Goal: Task Accomplishment & Management: Complete application form

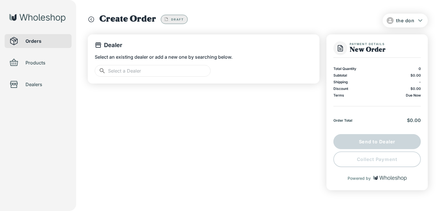
click at [155, 71] on input "text" at bounding box center [159, 71] width 103 height 12
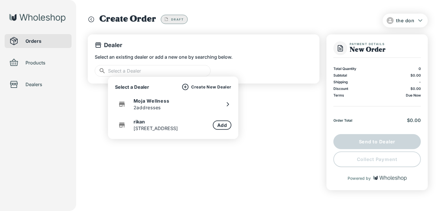
click at [166, 128] on div "rikan [STREET_ADDRESS]" at bounding box center [173, 125] width 116 height 14
click at [140, 123] on p "rikan" at bounding box center [156, 122] width 44 height 6
click at [217, 123] on button "Add" at bounding box center [222, 125] width 19 height 9
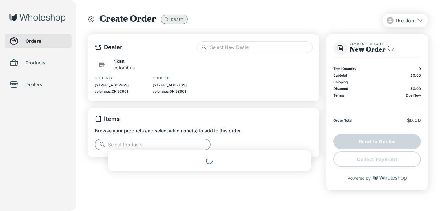
click at [159, 145] on input "text" at bounding box center [159, 145] width 103 height 12
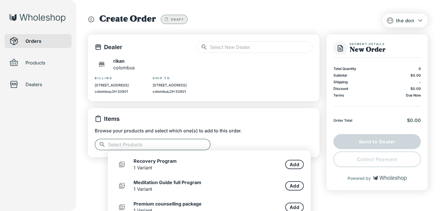
scroll to position [83, 0]
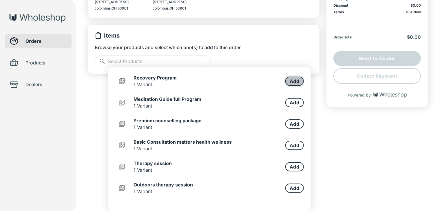
click at [292, 82] on button "Add" at bounding box center [294, 81] width 19 height 9
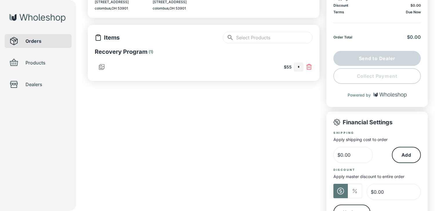
click at [277, 39] on input "text" at bounding box center [274, 38] width 76 height 12
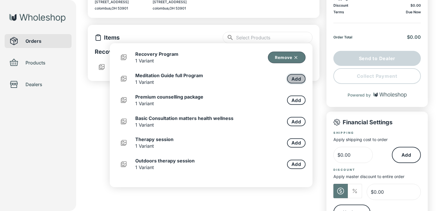
type input "*"
click at [292, 76] on button "Add" at bounding box center [296, 78] width 19 height 9
click at [292, 102] on button "Add" at bounding box center [296, 100] width 19 height 9
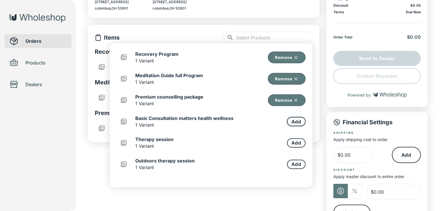
click at [292, 120] on button "Add" at bounding box center [296, 121] width 19 height 9
click at [292, 145] on button "Add" at bounding box center [296, 143] width 19 height 9
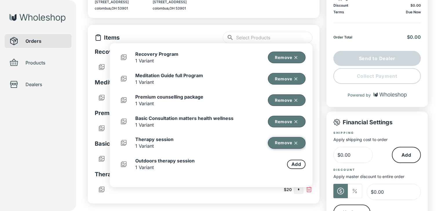
scroll to position [58, 0]
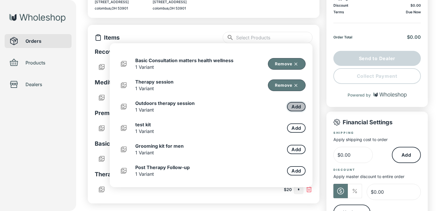
click at [289, 105] on button "Add" at bounding box center [296, 106] width 19 height 9
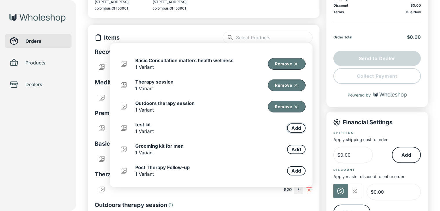
click at [295, 131] on button "Add" at bounding box center [296, 128] width 19 height 9
drag, startPoint x: 293, startPoint y: 149, endPoint x: 293, endPoint y: 155, distance: 6.1
click at [293, 149] on button "Add" at bounding box center [296, 149] width 19 height 9
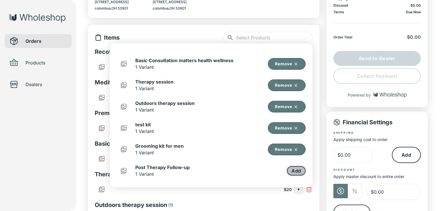
click at [293, 168] on button "Add" at bounding box center [296, 171] width 19 height 9
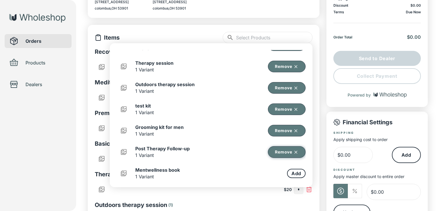
scroll to position [112, 0]
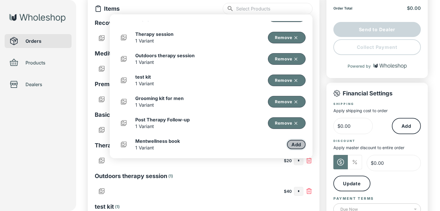
click at [291, 143] on button "Add" at bounding box center [296, 144] width 19 height 9
click at [58, 103] on div "Orders Products Dealers" at bounding box center [38, 105] width 76 height 211
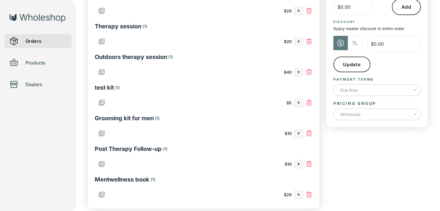
scroll to position [257, 0]
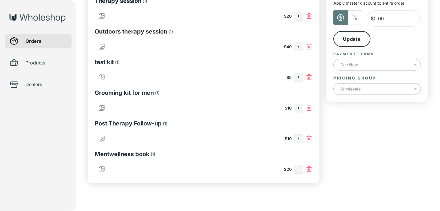
click at [300, 170] on input "text" at bounding box center [298, 170] width 9 height 8
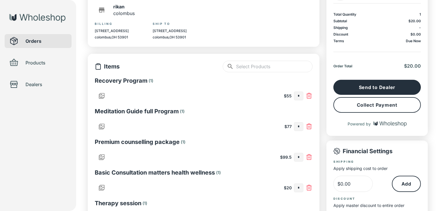
type input "*"
click at [404, 111] on button "Collect Payment" at bounding box center [376, 105] width 87 height 16
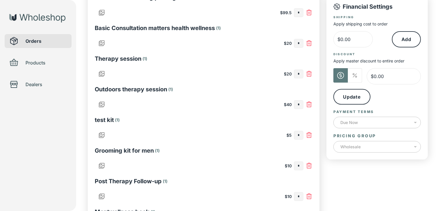
scroll to position [257, 0]
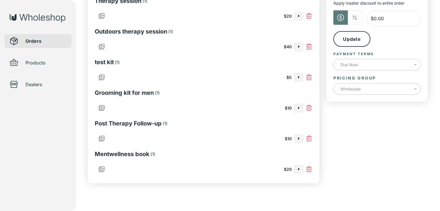
click at [300, 170] on input "*" at bounding box center [298, 170] width 9 height 8
type input "*"
click at [298, 139] on input "text" at bounding box center [298, 139] width 9 height 8
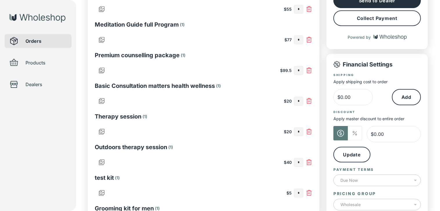
scroll to position [83, 0]
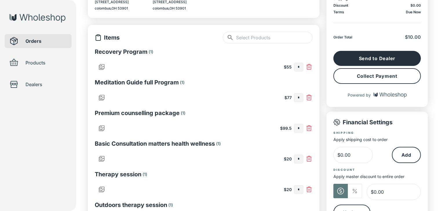
type input "*"
click at [383, 76] on button "Collect Payment" at bounding box center [376, 76] width 87 height 16
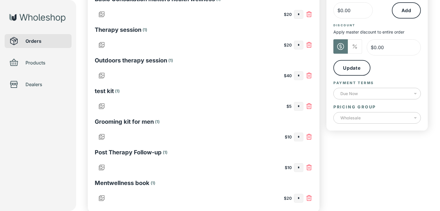
scroll to position [257, 0]
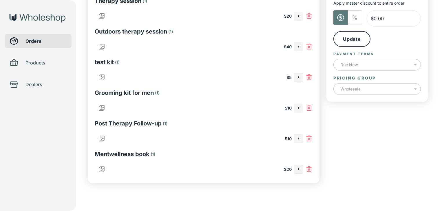
click at [301, 139] on input "*" at bounding box center [298, 139] width 9 height 8
type input "*"
click at [301, 109] on input "text" at bounding box center [298, 108] width 9 height 8
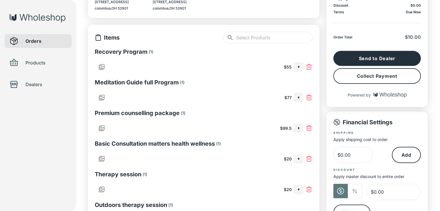
scroll to position [25, 0]
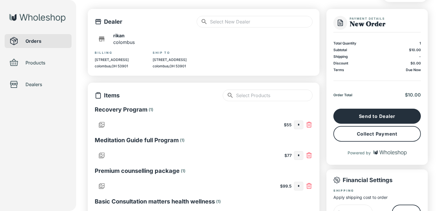
type input "*"
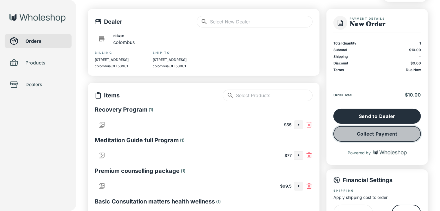
click at [364, 133] on button "Collect Payment" at bounding box center [376, 134] width 87 height 16
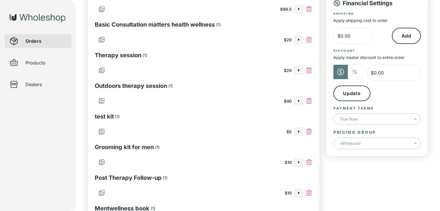
scroll to position [257, 0]
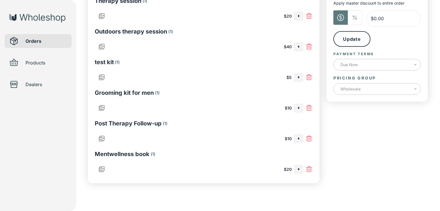
click at [301, 108] on input "*" at bounding box center [298, 108] width 9 height 8
type input "*"
click at [298, 76] on input "text" at bounding box center [298, 78] width 9 height 8
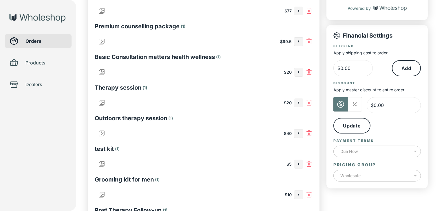
scroll to position [25, 0]
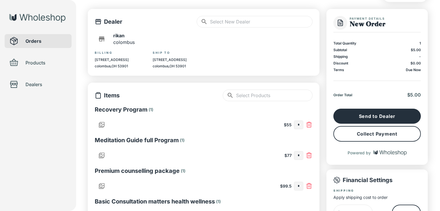
type input "*"
click at [366, 134] on button "Collect Payment" at bounding box center [376, 134] width 87 height 16
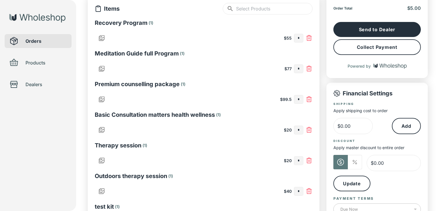
scroll to position [257, 0]
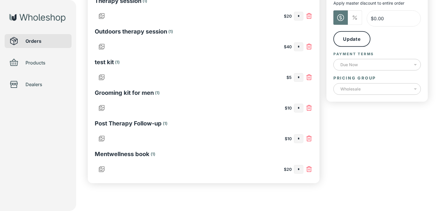
click at [301, 76] on input "*" at bounding box center [298, 78] width 9 height 8
type input "*"
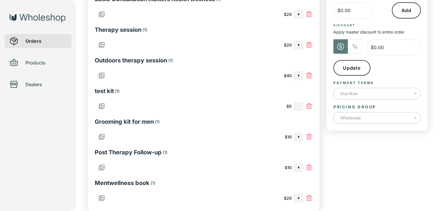
type input "*"
click at [300, 74] on input "text" at bounding box center [298, 76] width 9 height 8
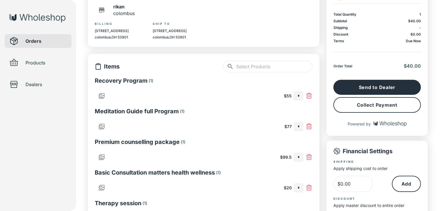
type input "*"
click at [380, 103] on button "Collect Payment" at bounding box center [376, 105] width 87 height 16
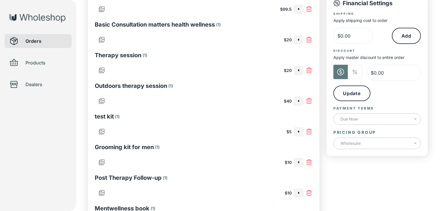
scroll to position [257, 0]
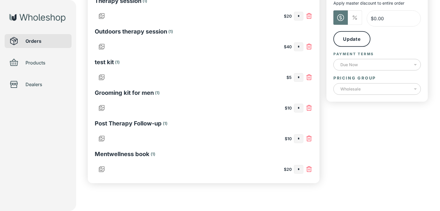
click at [301, 47] on input "*" at bounding box center [298, 47] width 9 height 8
type input "*"
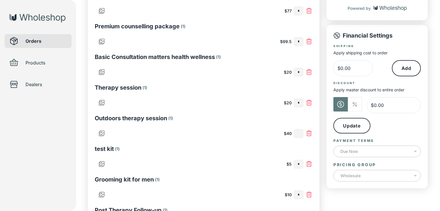
type input "*"
click at [300, 103] on input "text" at bounding box center [298, 103] width 9 height 8
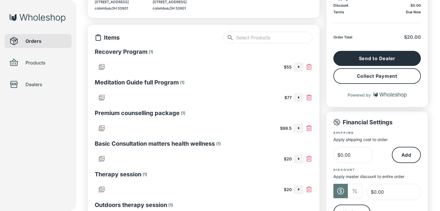
scroll to position [54, 0]
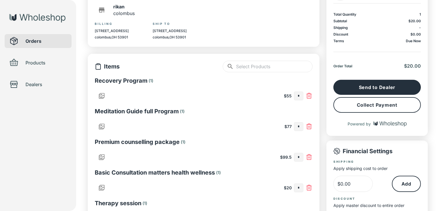
type input "*"
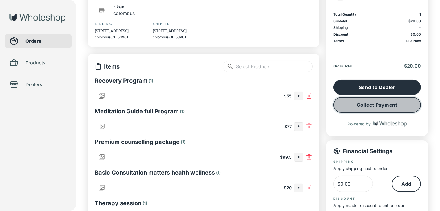
click at [360, 101] on button "Collect Payment" at bounding box center [376, 105] width 87 height 16
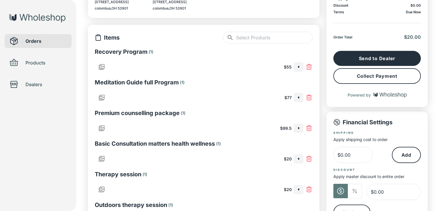
scroll to position [199, 0]
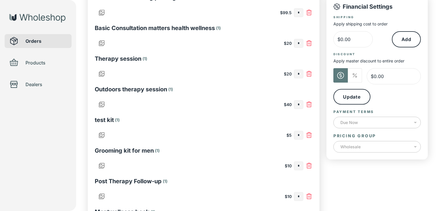
click at [300, 72] on input "*" at bounding box center [298, 74] width 9 height 8
type input "*"
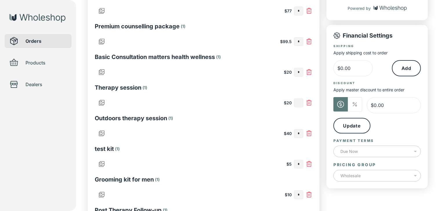
type input "*"
click at [300, 69] on input "text" at bounding box center [298, 72] width 9 height 8
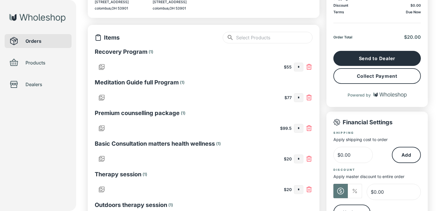
type input "*"
click at [365, 76] on button "Collect Payment" at bounding box center [376, 76] width 87 height 16
click at [300, 159] on input "*" at bounding box center [298, 159] width 9 height 8
type input "*"
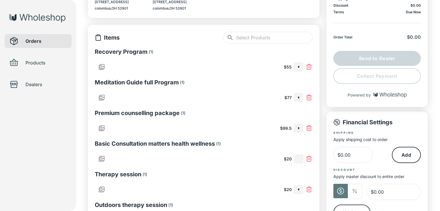
type input "*"
click at [301, 130] on input "text" at bounding box center [298, 129] width 9 height 8
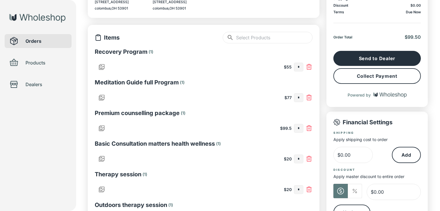
scroll to position [54, 0]
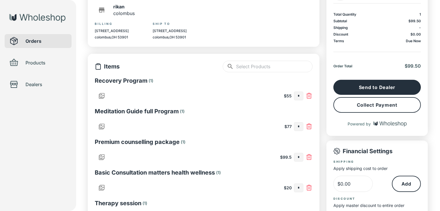
type input "*"
click at [373, 108] on button "Collect Payment" at bounding box center [376, 105] width 87 height 16
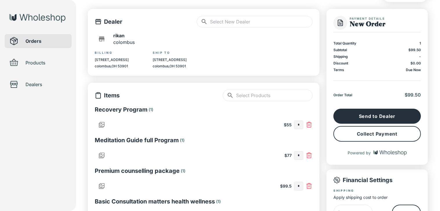
click at [303, 187] on input "*" at bounding box center [298, 186] width 9 height 8
type input "*"
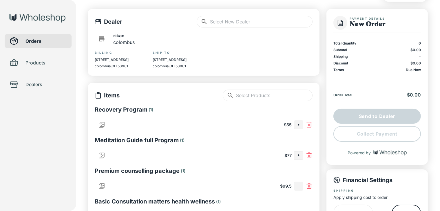
type input "*"
click at [300, 157] on input "text" at bounding box center [298, 156] width 9 height 8
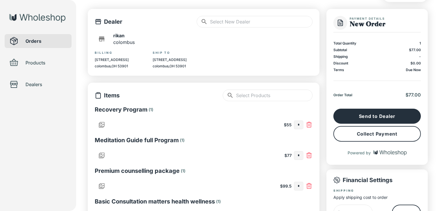
type input "*"
click at [302, 155] on input "*" at bounding box center [298, 156] width 9 height 8
type input "*"
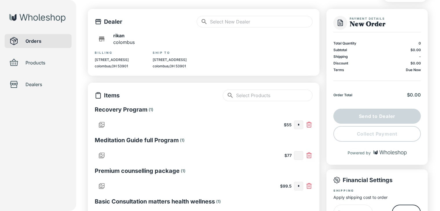
type input "*"
click at [301, 125] on input "text" at bounding box center [298, 125] width 9 height 8
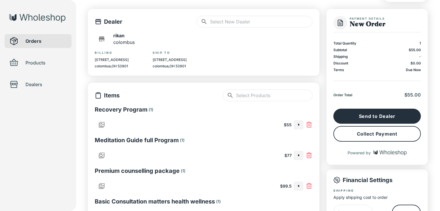
type input "*"
click at [359, 139] on button "Collect Payment" at bounding box center [376, 134] width 87 height 16
click at [303, 125] on input "*" at bounding box center [298, 125] width 9 height 8
type input "*"
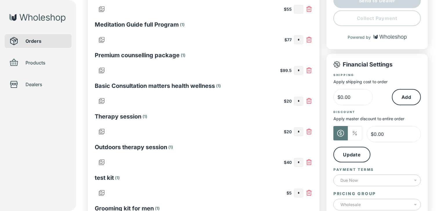
scroll to position [257, 0]
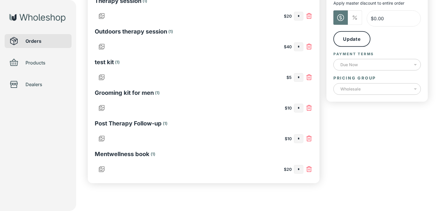
type input "*"
click at [300, 137] on input "text" at bounding box center [298, 139] width 9 height 8
type input "*"
click at [302, 169] on input "text" at bounding box center [298, 170] width 9 height 8
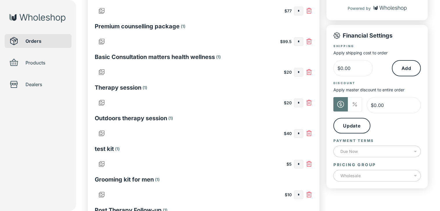
scroll to position [54, 0]
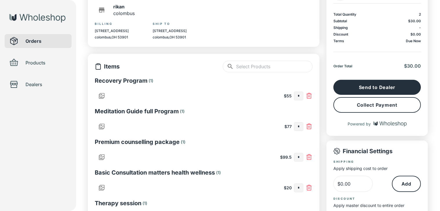
type input "*"
click at [353, 101] on button "Collect Payment" at bounding box center [376, 105] width 87 height 16
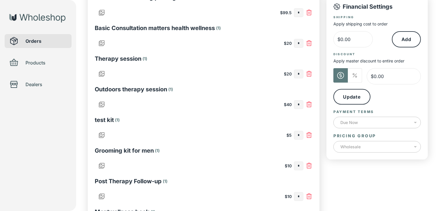
scroll to position [257, 0]
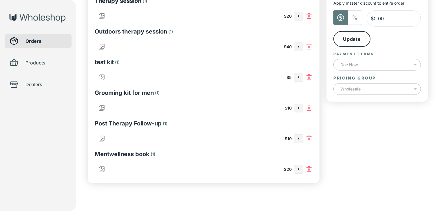
click at [301, 167] on input "*" at bounding box center [298, 170] width 9 height 8
type input "*"
click at [302, 105] on input "text" at bounding box center [298, 108] width 9 height 8
type input "*"
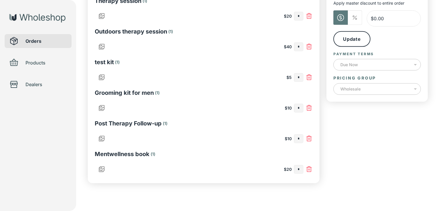
click at [300, 75] on div "*" at bounding box center [298, 77] width 9 height 9
click at [300, 76] on input "text" at bounding box center [298, 78] width 9 height 8
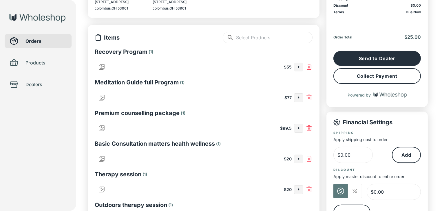
type input "*"
click at [381, 77] on button "Collect Payment" at bounding box center [376, 76] width 87 height 16
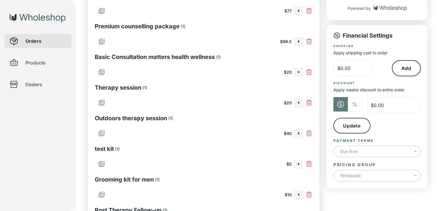
scroll to position [199, 0]
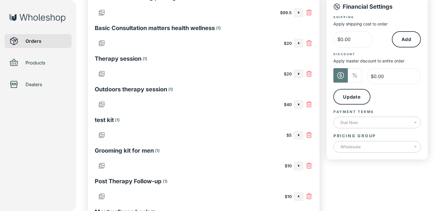
click at [300, 196] on input "*" at bounding box center [298, 197] width 9 height 8
type input "*"
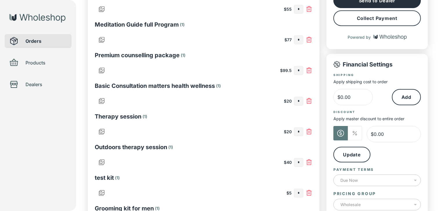
scroll to position [83, 0]
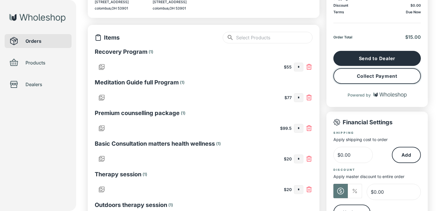
type input "*"
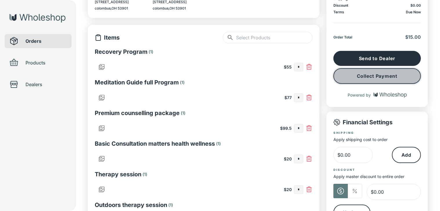
click at [377, 77] on button "Collect Payment" at bounding box center [376, 76] width 87 height 16
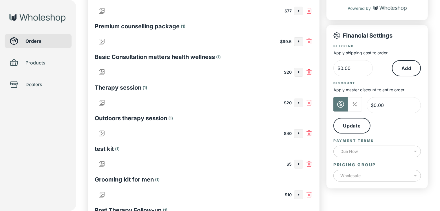
scroll to position [228, 0]
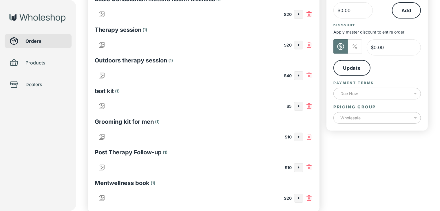
click at [299, 136] on input "*" at bounding box center [298, 137] width 9 height 8
type input "*"
click at [299, 45] on input "text" at bounding box center [298, 45] width 9 height 8
type input "*"
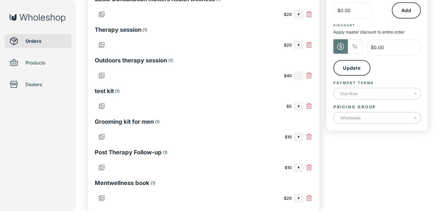
click at [300, 74] on input "text" at bounding box center [298, 76] width 9 height 8
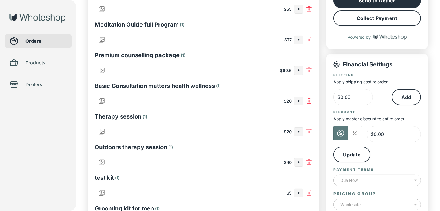
scroll to position [54, 0]
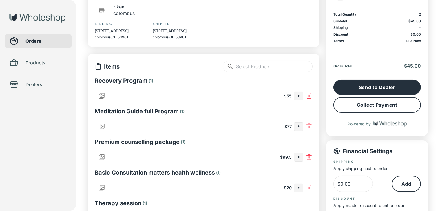
type input "*"
click at [383, 103] on button "Collect Payment" at bounding box center [376, 105] width 87 height 16
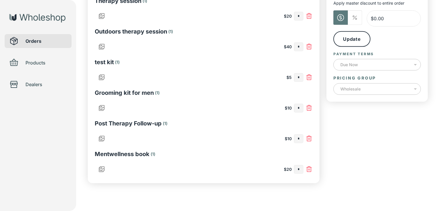
scroll to position [199, 0]
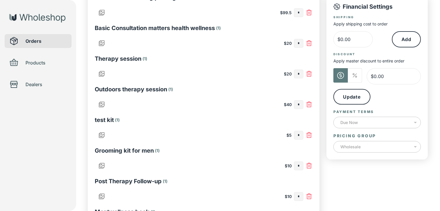
click at [302, 103] on input "*" at bounding box center [298, 105] width 9 height 8
type input "*"
click at [299, 76] on input "text" at bounding box center [298, 74] width 9 height 8
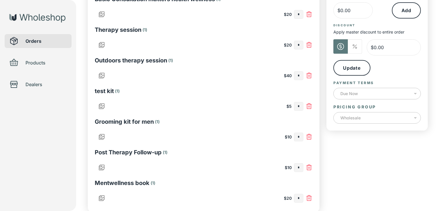
type input "*"
click at [300, 134] on input "text" at bounding box center [298, 137] width 9 height 8
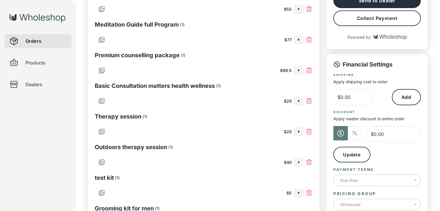
scroll to position [83, 0]
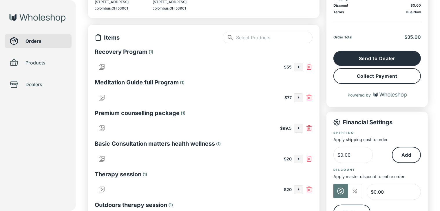
type input "*"
click at [371, 81] on button "Collect Payment" at bounding box center [376, 76] width 87 height 16
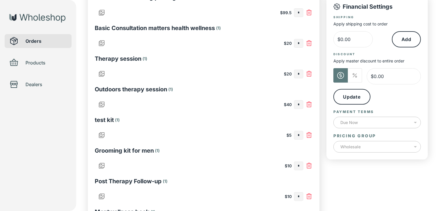
scroll to position [170, 0]
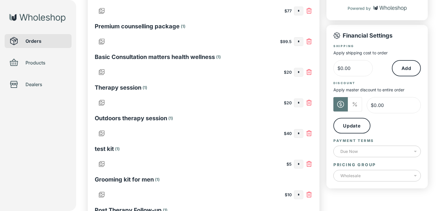
click at [302, 103] on input "*" at bounding box center [298, 103] width 9 height 8
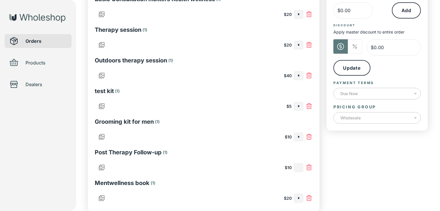
click at [300, 170] on input "text" at bounding box center [298, 168] width 9 height 8
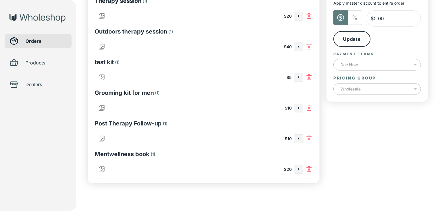
type input "*"
click at [300, 170] on input "text" at bounding box center [298, 170] width 9 height 8
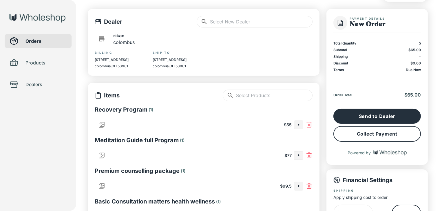
scroll to position [0, 0]
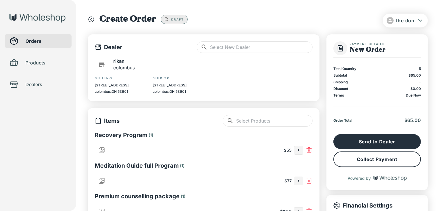
type input "*"
click at [352, 159] on button "Collect Payment" at bounding box center [376, 160] width 87 height 16
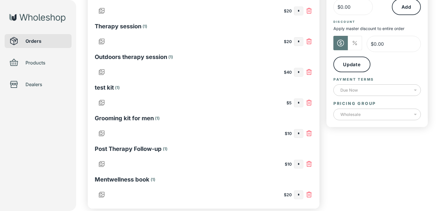
scroll to position [257, 0]
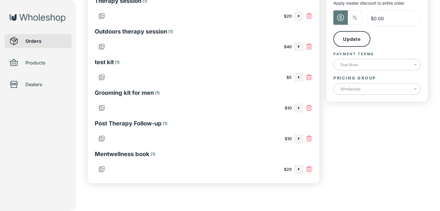
click at [300, 167] on input "*" at bounding box center [298, 170] width 9 height 8
type input "*"
click at [301, 170] on input "*" at bounding box center [298, 170] width 9 height 8
type input "*"
click at [302, 139] on input "*" at bounding box center [298, 139] width 9 height 8
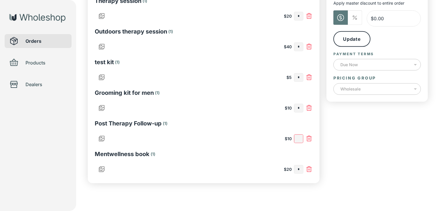
type input "*"
click at [300, 15] on input "*" at bounding box center [298, 16] width 9 height 8
type input "*"
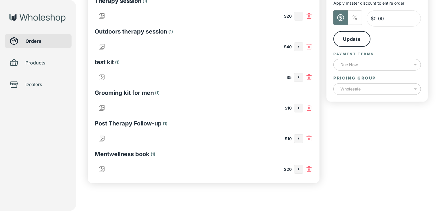
type input "*"
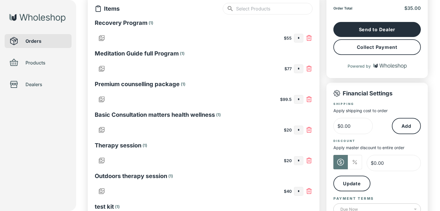
scroll to position [83, 0]
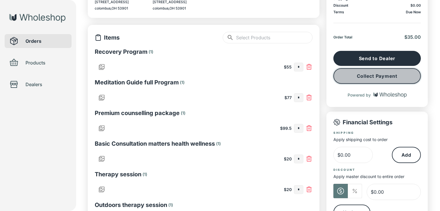
click at [387, 75] on button "Collect Payment" at bounding box center [376, 76] width 87 height 16
